Goal: Find specific page/section: Find specific page/section

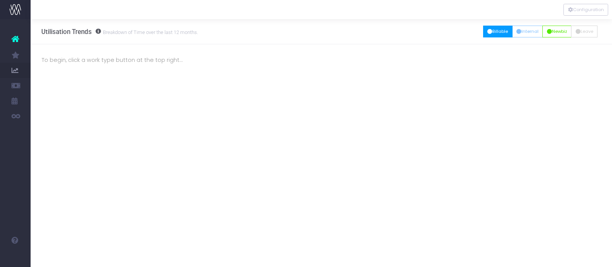
click at [495, 32] on button "Billable" at bounding box center [497, 32] width 29 height 12
click at [492, 31] on button "Billable" at bounding box center [497, 32] width 29 height 12
click at [500, 31] on button "Billable" at bounding box center [497, 32] width 29 height 12
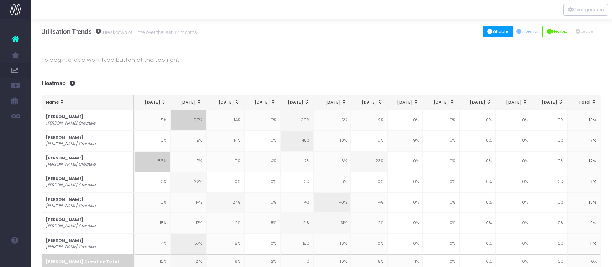
click at [492, 33] on button "Billable" at bounding box center [497, 32] width 29 height 12
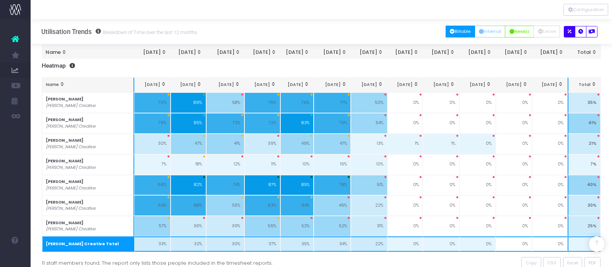
scroll to position [126, 0]
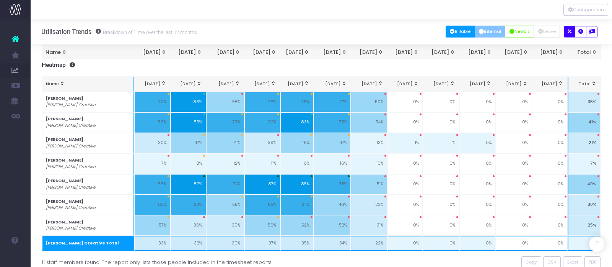
click at [492, 33] on button "Internal" at bounding box center [490, 32] width 31 height 12
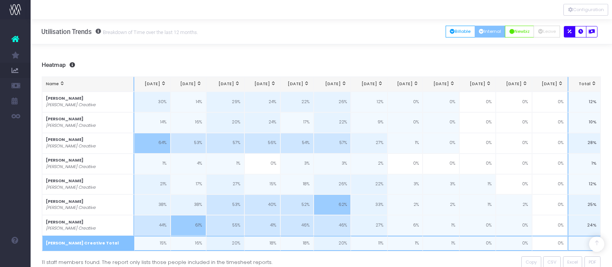
scroll to position [116, 0]
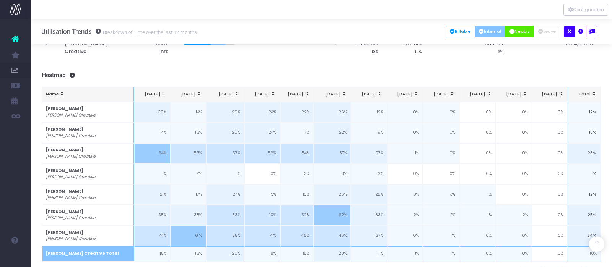
click at [515, 32] on button "Newbiz" at bounding box center [519, 32] width 29 height 12
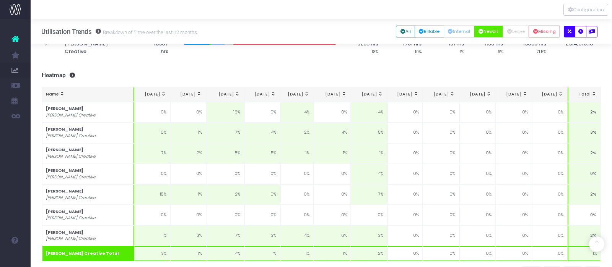
click at [14, 39] on icon at bounding box center [15, 39] width 8 height 10
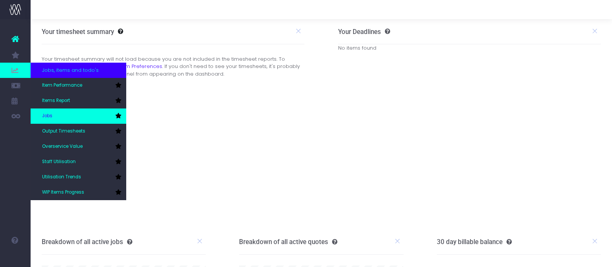
click at [60, 112] on link "Jobs" at bounding box center [79, 116] width 96 height 15
